Goal: Navigation & Orientation: Understand site structure

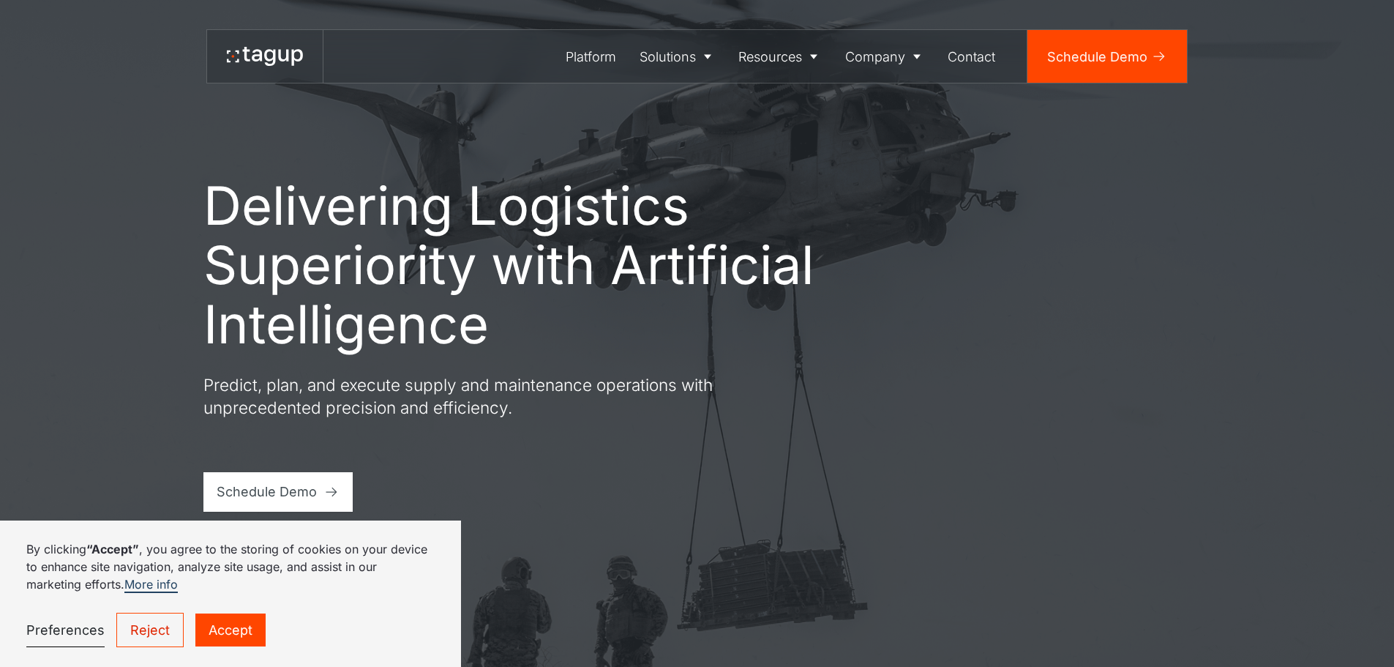
click at [243, 635] on link "Accept" at bounding box center [230, 629] width 70 height 33
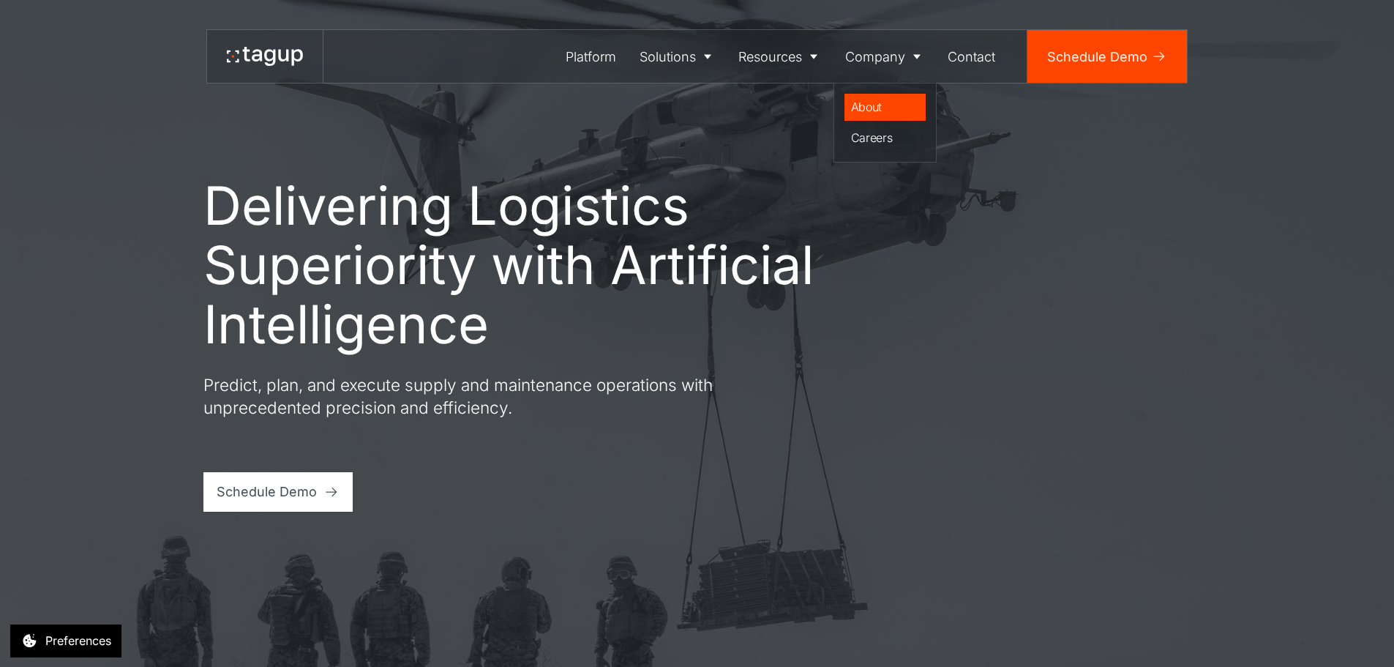
click at [879, 102] on div "About" at bounding box center [885, 107] width 69 height 18
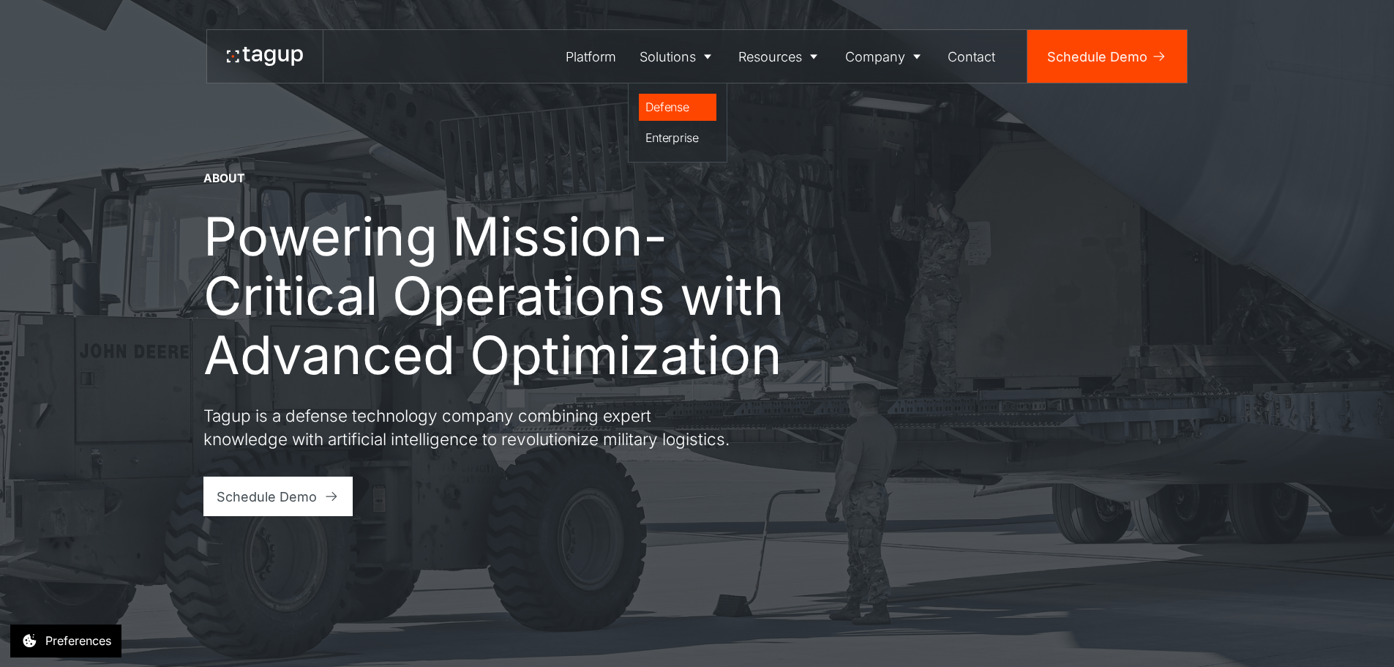
click at [677, 111] on div "Defense" at bounding box center [677, 107] width 65 height 18
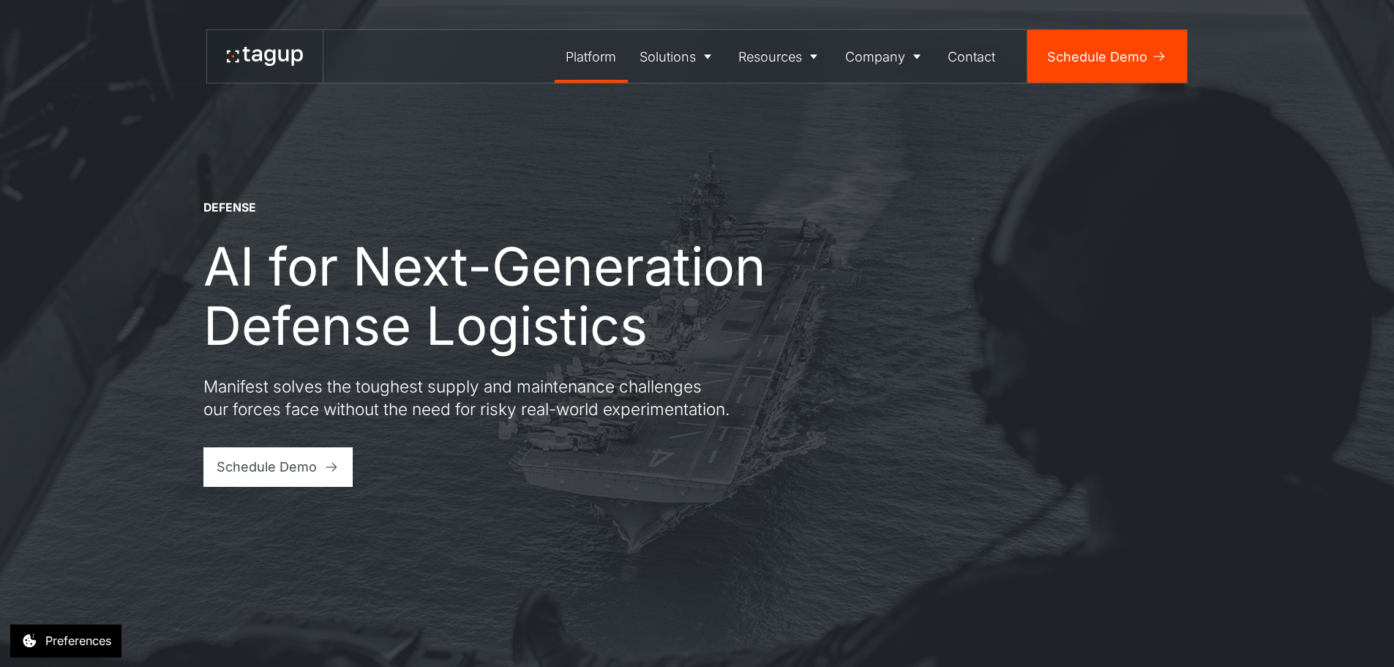
click at [599, 54] on div "Platform" at bounding box center [591, 57] width 50 height 20
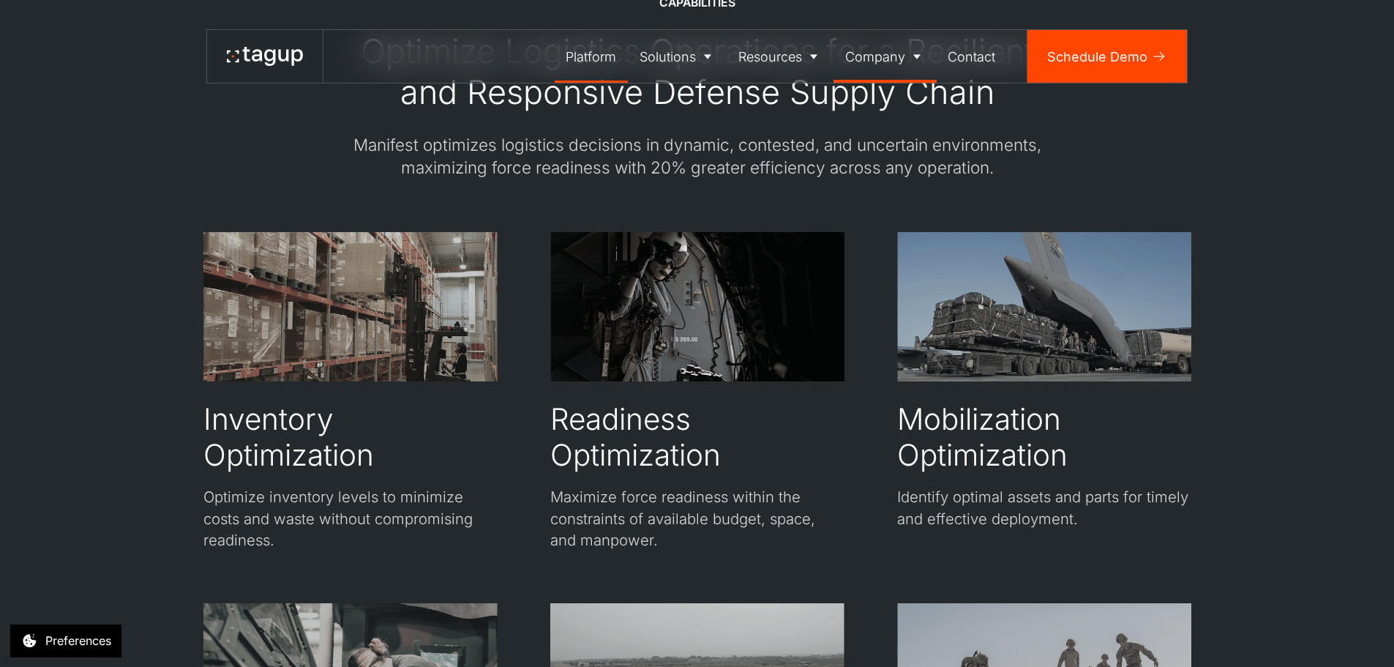
scroll to position [2196, 0]
